Goal: Communication & Community: Answer question/provide support

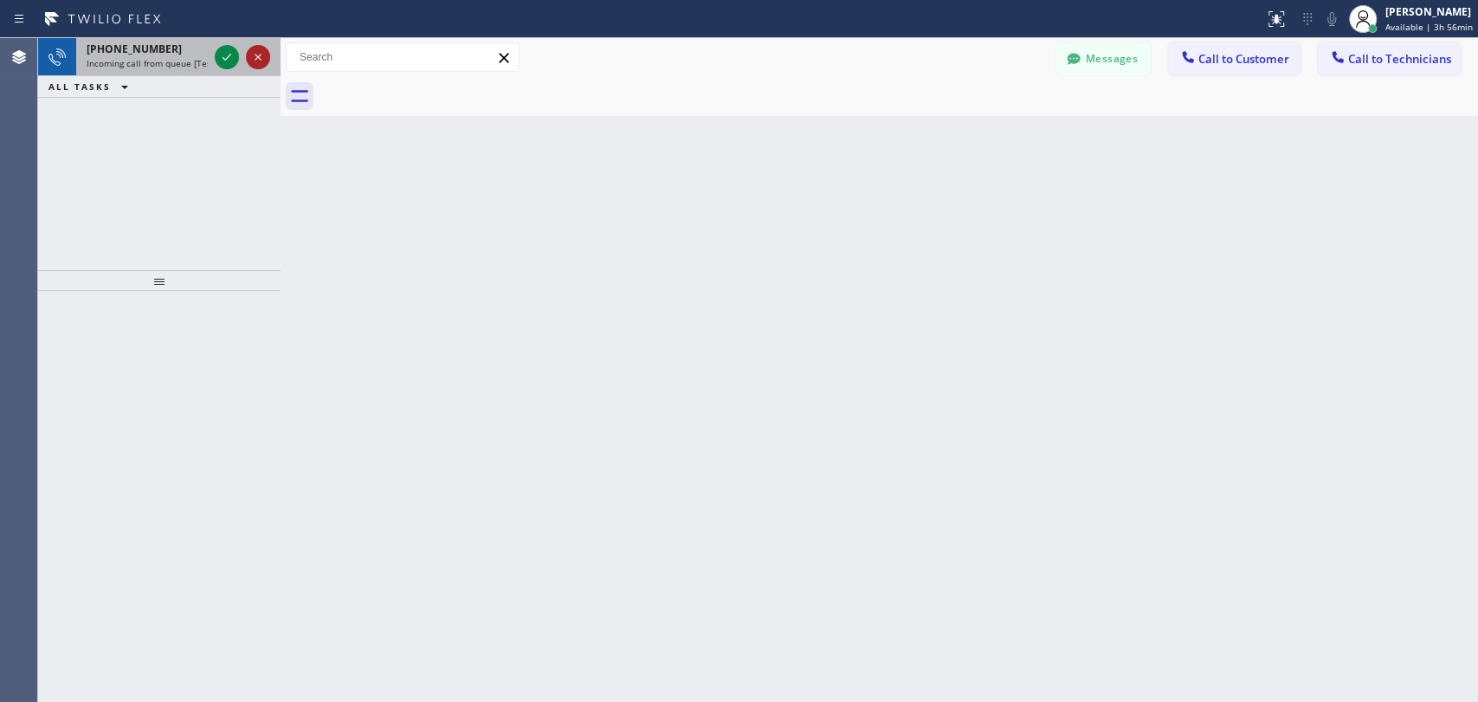
click at [266, 54] on icon at bounding box center [258, 57] width 21 height 21
click at [258, 63] on icon at bounding box center [258, 57] width 21 height 21
click at [254, 57] on icon at bounding box center [258, 57] width 21 height 21
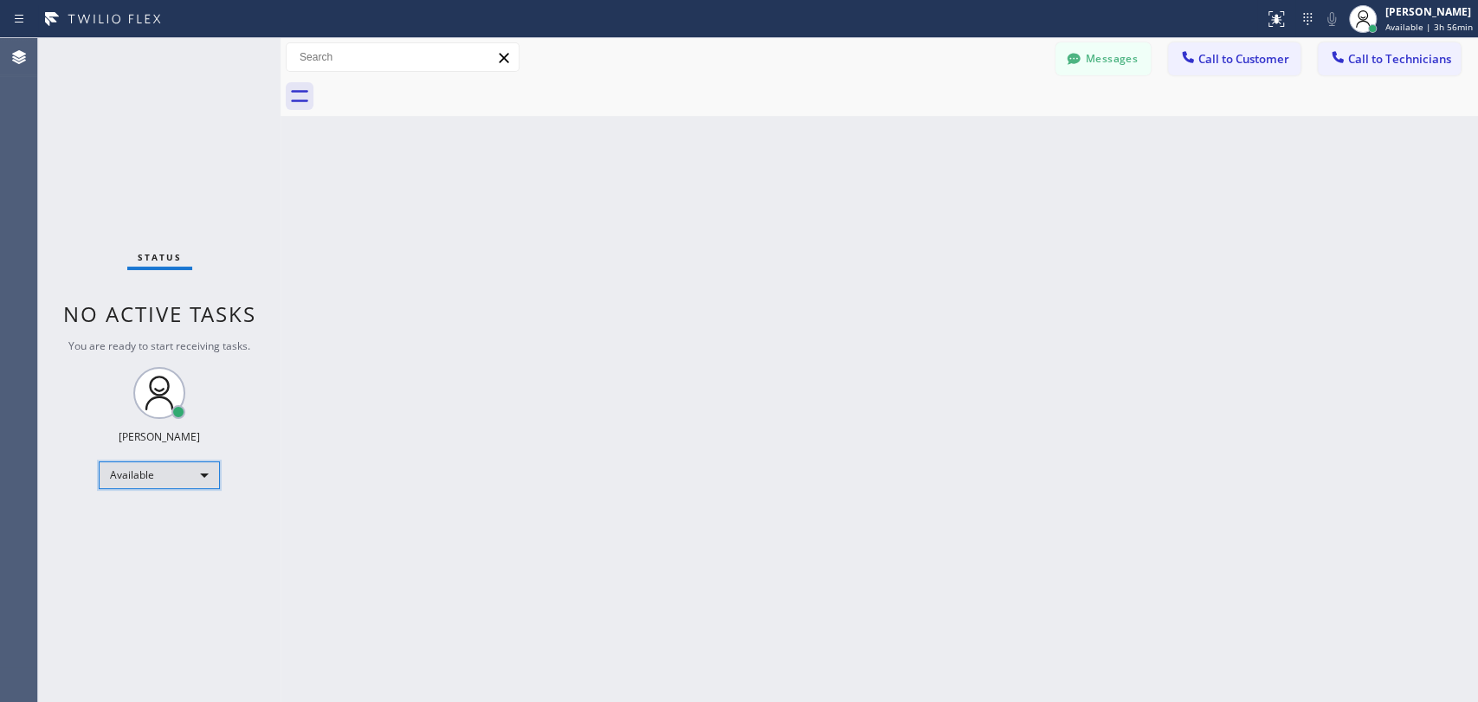
click at [197, 482] on div "Available" at bounding box center [159, 476] width 121 height 28
click at [185, 500] on li "Offline" at bounding box center [159, 498] width 118 height 21
click at [132, 483] on div "Offline" at bounding box center [159, 483] width 121 height 28
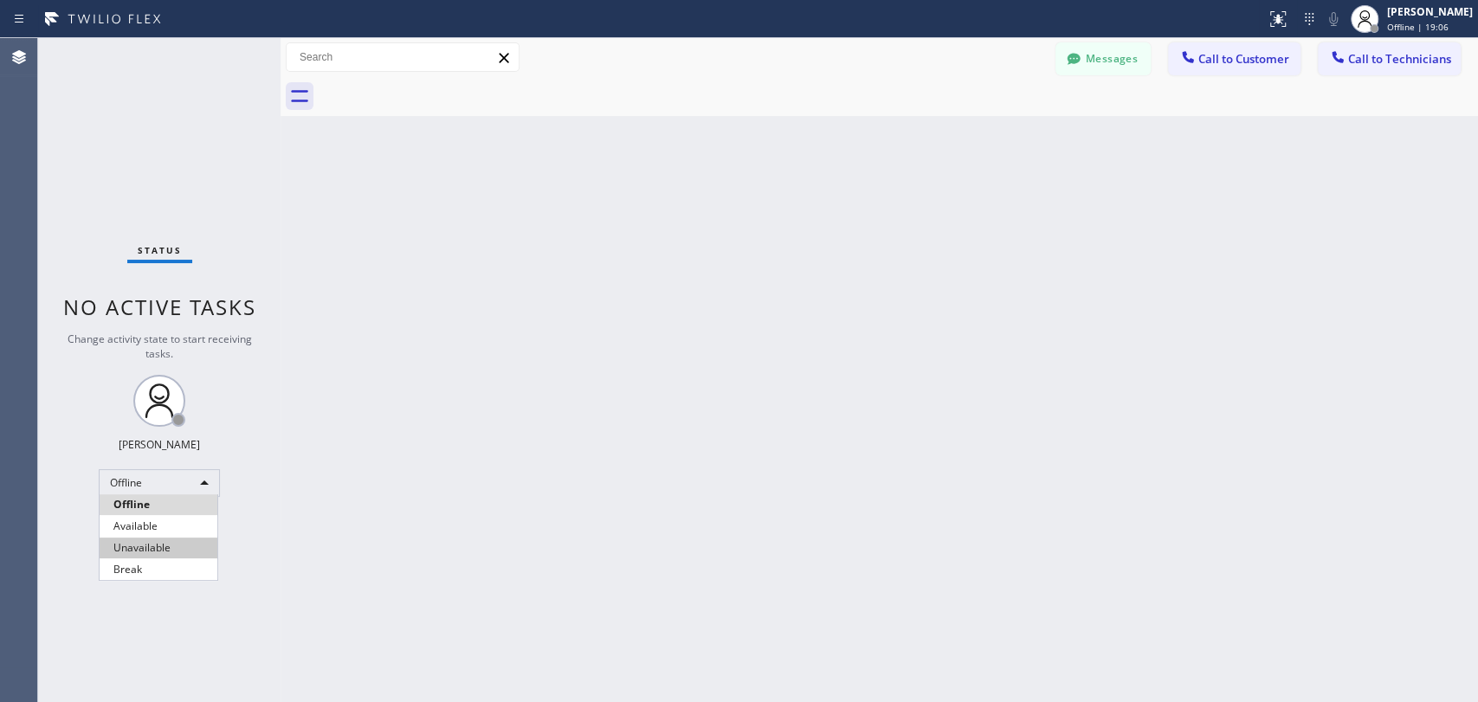
click at [191, 548] on li "Unavailable" at bounding box center [159, 548] width 118 height 21
click at [127, 457] on div "Status No active tasks Change activity state to start receiving tasks. Maria Ta…" at bounding box center [159, 370] width 242 height 664
click at [139, 479] on div "Unavailable" at bounding box center [159, 483] width 121 height 28
click at [185, 514] on li "Offline" at bounding box center [159, 504] width 118 height 21
click at [180, 473] on div "Unavailable" at bounding box center [159, 483] width 121 height 28
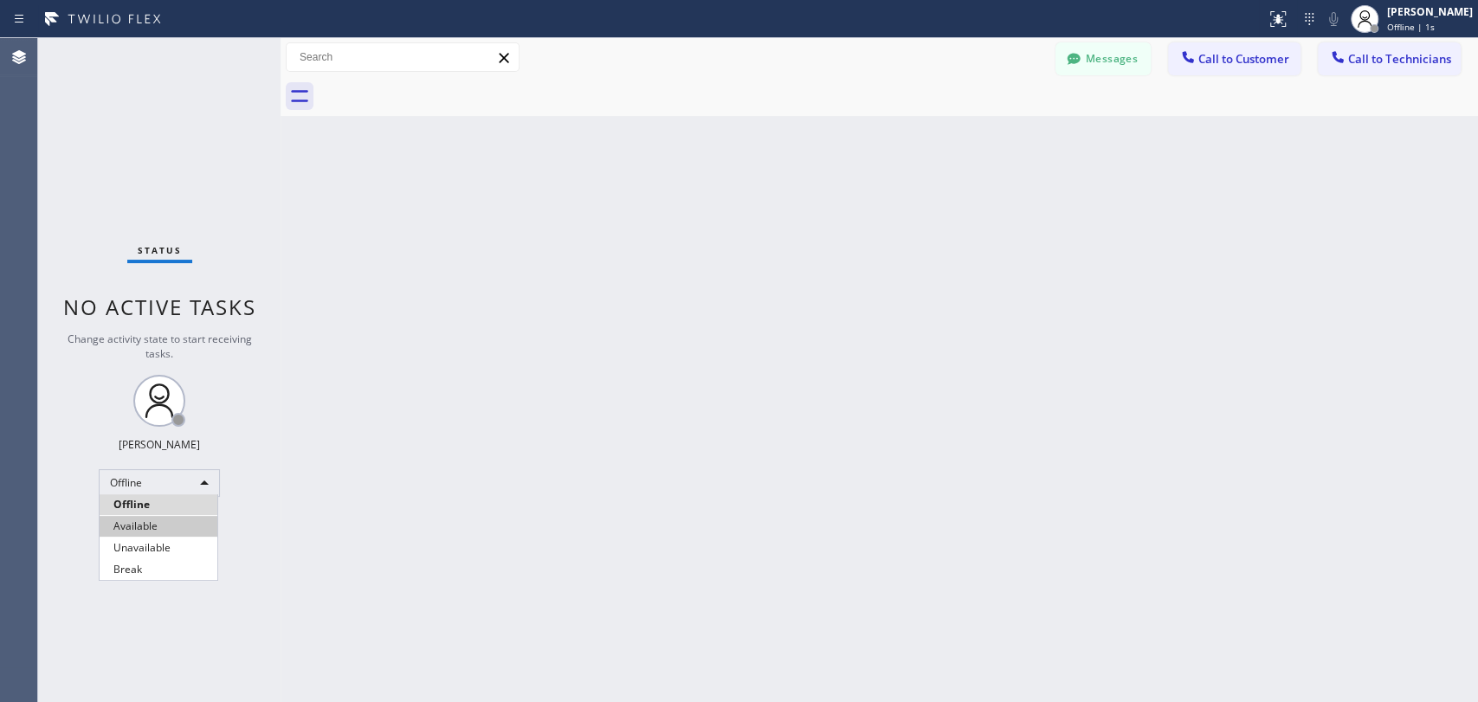
click at [183, 525] on li "Available" at bounding box center [159, 526] width 118 height 21
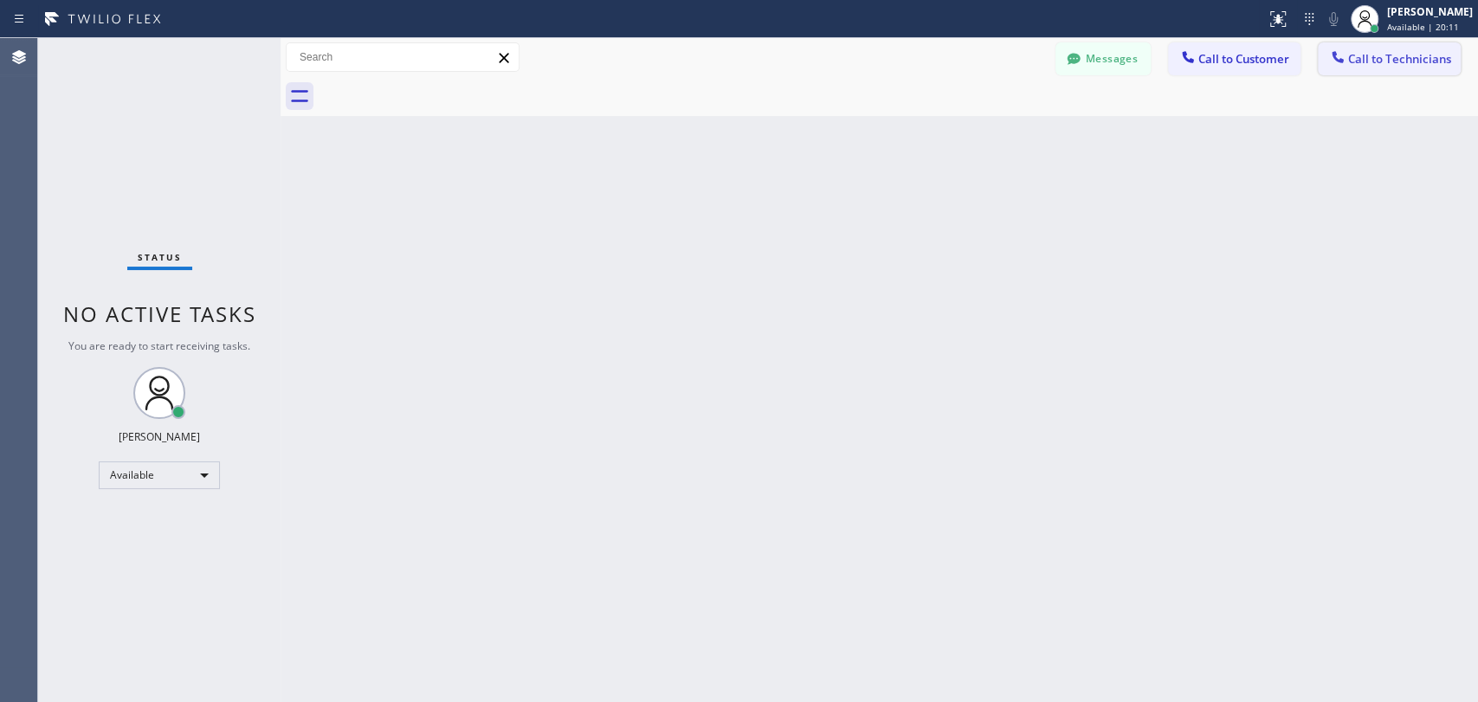
click at [1420, 68] on button "Call to Technicians" at bounding box center [1389, 58] width 143 height 33
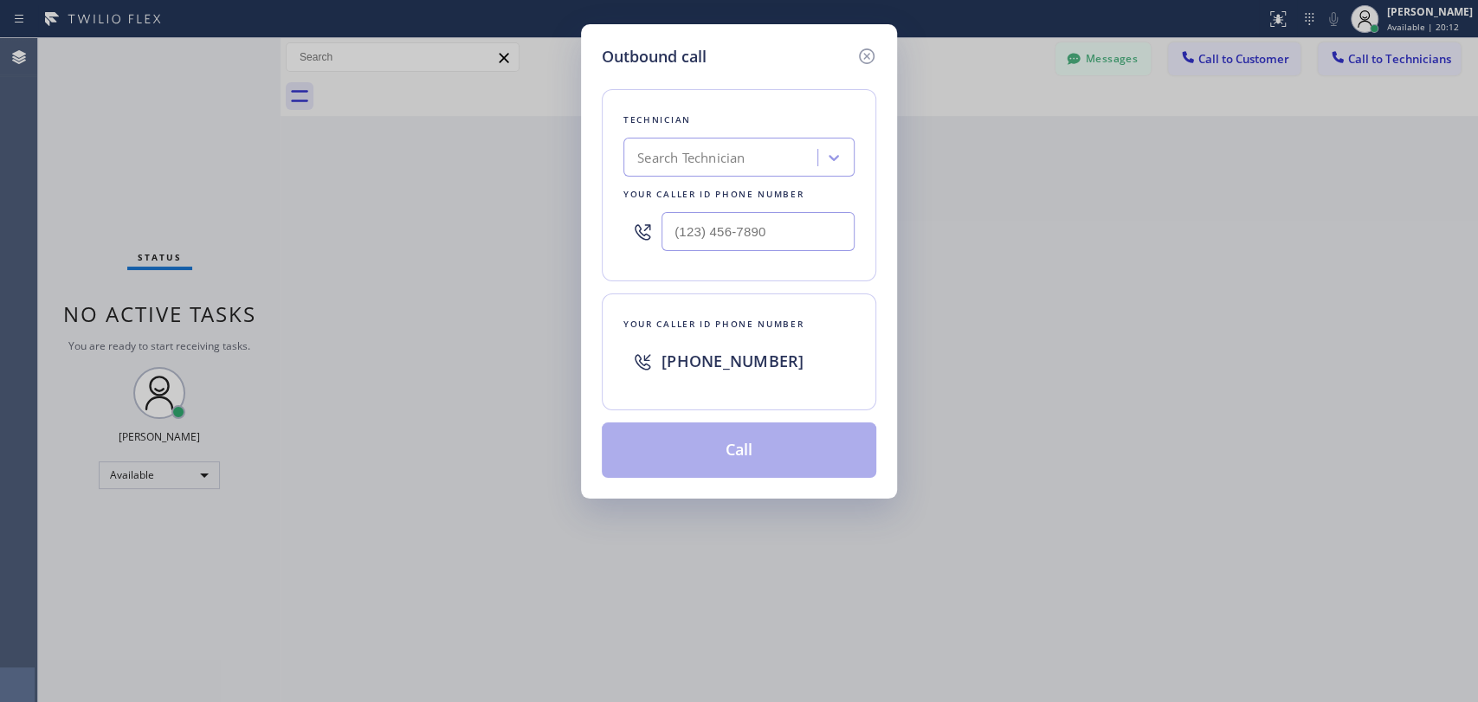
click at [718, 139] on div "Search Technician" at bounding box center [739, 157] width 231 height 39
type input "anth"
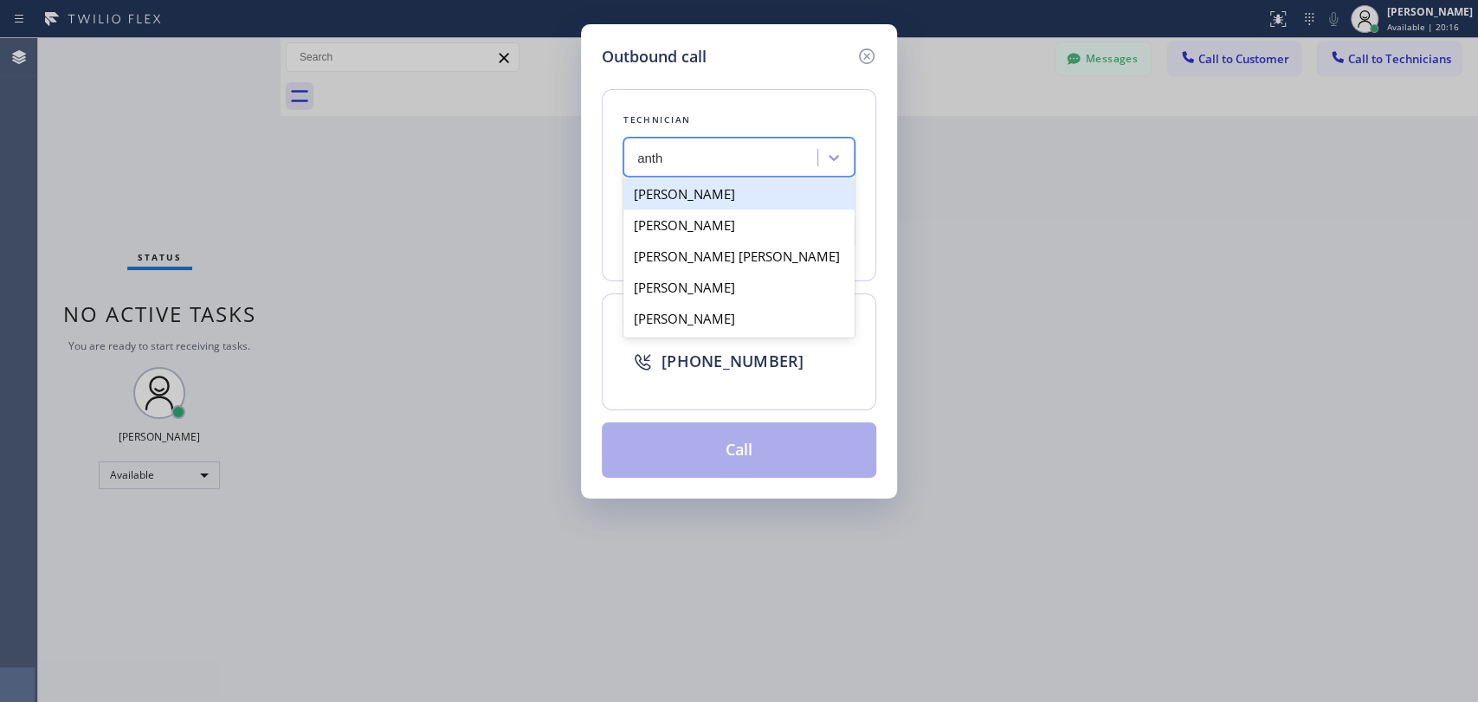
drag, startPoint x: 753, startPoint y: 255, endPoint x: 731, endPoint y: 206, distance: 53.1
click at [731, 206] on div "Anton Tsykhonya Anthony Arias Joseph Anthony Lopez Anthony Lorenzo Lopez Anthon…" at bounding box center [739, 256] width 231 height 163
click at [731, 206] on div "Anton Tsykhonya" at bounding box center [739, 193] width 231 height 31
type input "(909) 235-8753"
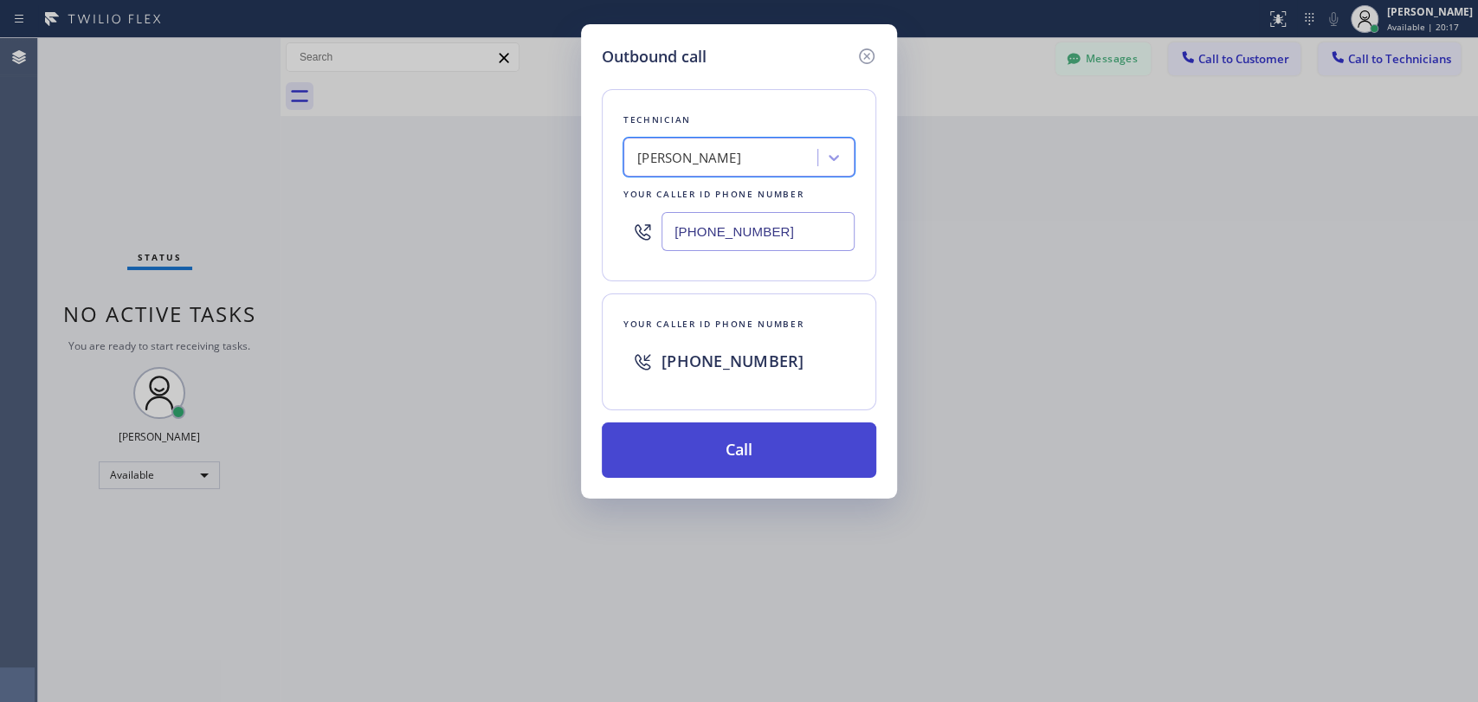
click at [783, 452] on button "Call" at bounding box center [739, 450] width 275 height 55
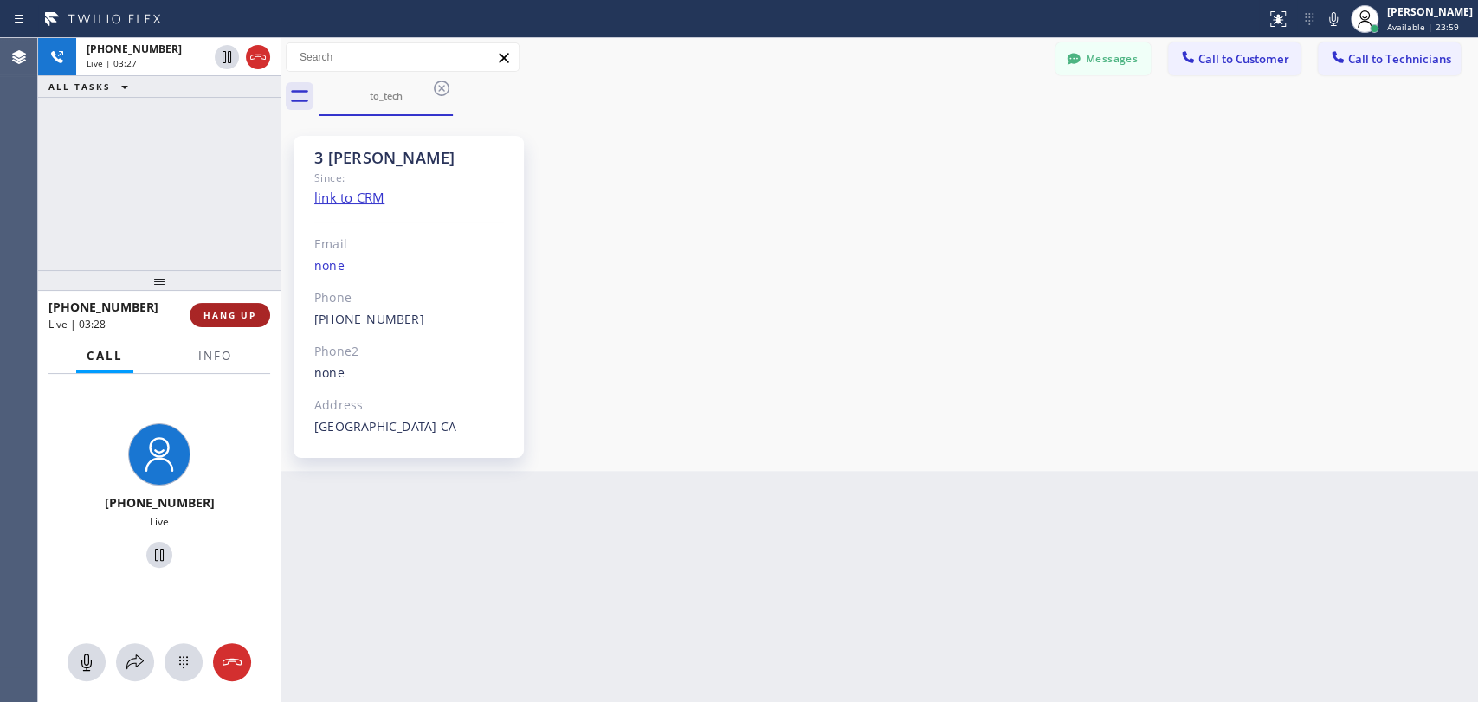
click at [249, 319] on span "HANG UP" at bounding box center [230, 315] width 53 height 12
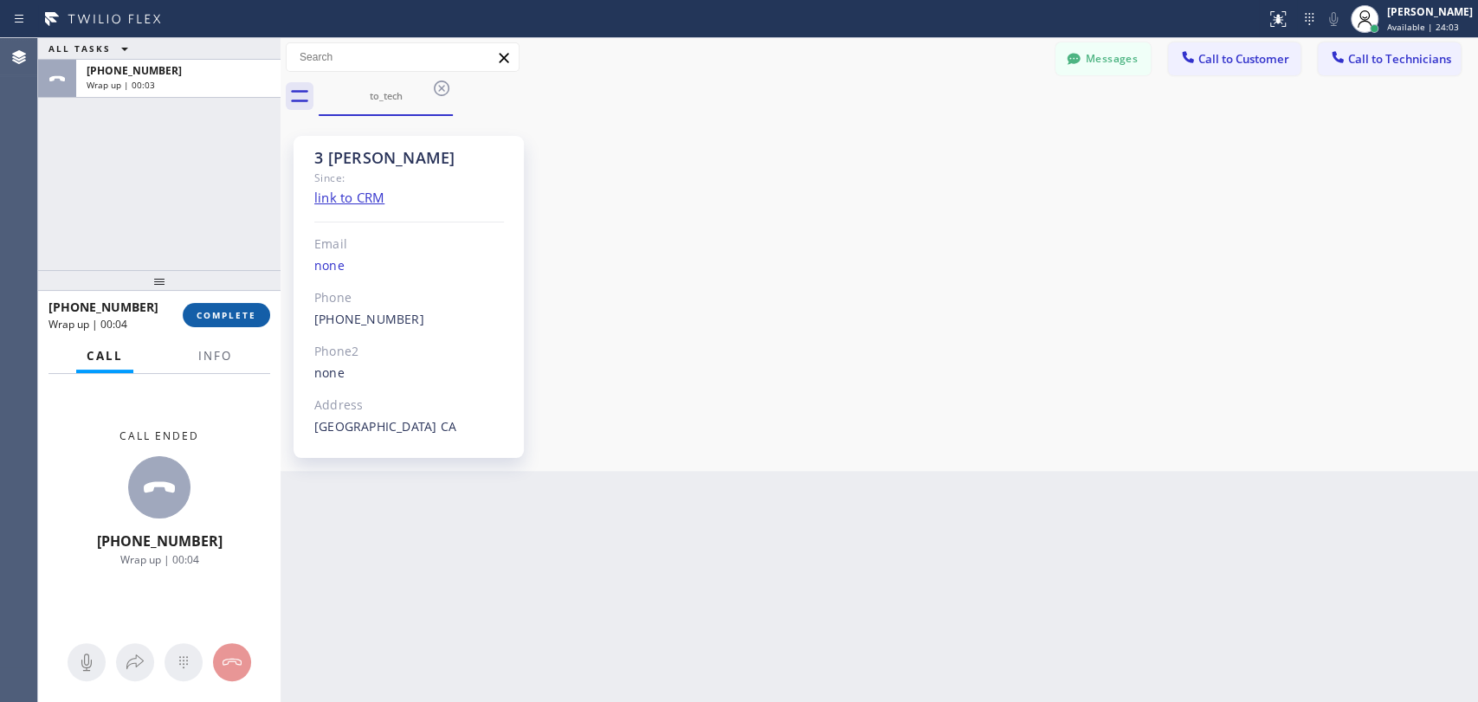
click at [224, 308] on button "COMPLETE" at bounding box center [226, 315] width 87 height 24
